Goal: Navigation & Orientation: Find specific page/section

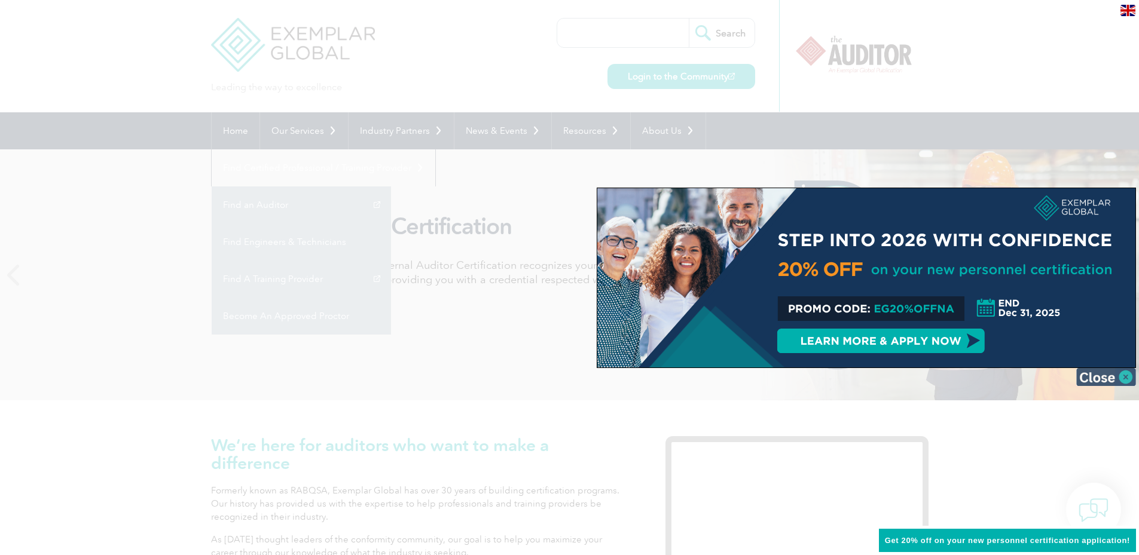
click at [1089, 380] on img at bounding box center [1106, 377] width 60 height 18
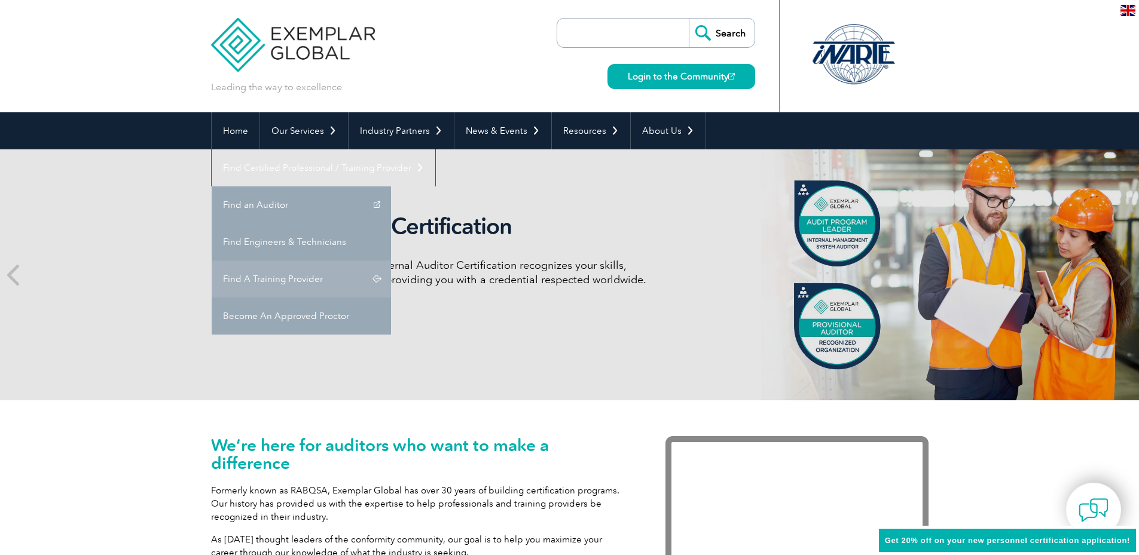
click at [391, 261] on link "Find A Training Provider" at bounding box center [301, 279] width 179 height 37
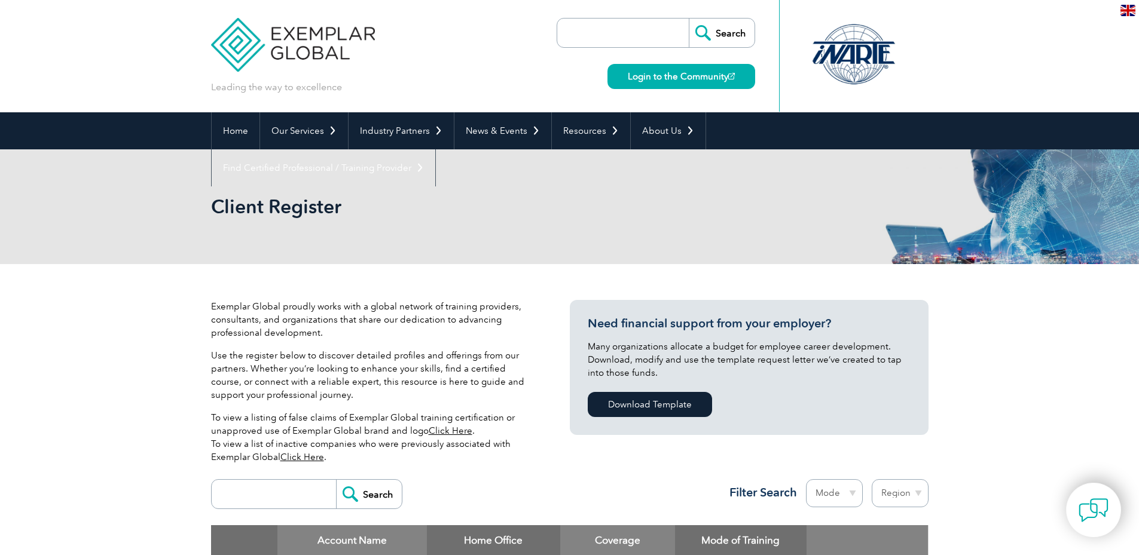
drag, startPoint x: 0, startPoint y: 0, endPoint x: 144, endPoint y: 328, distance: 358.5
